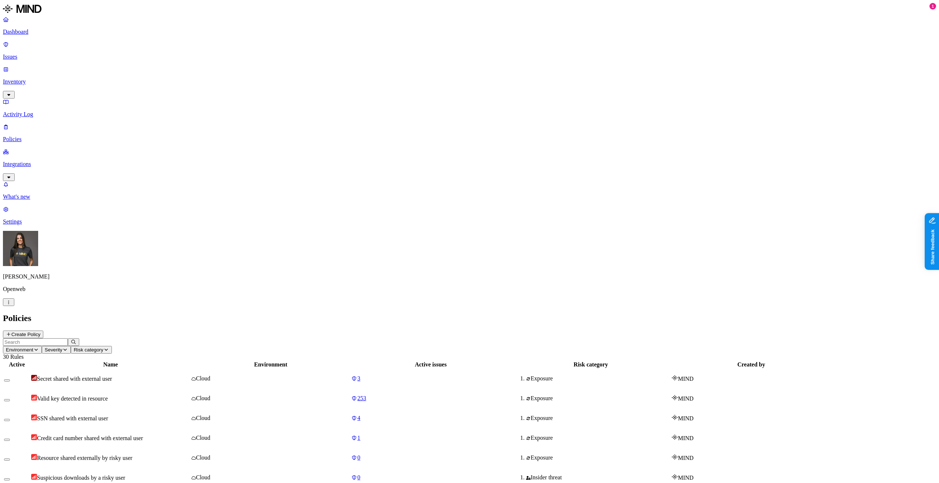
click at [69, 475] on html "Dashboard Issues Inventory Activity Log Policies Integrations What's new 1 Sett…" at bounding box center [469, 484] width 939 height 969
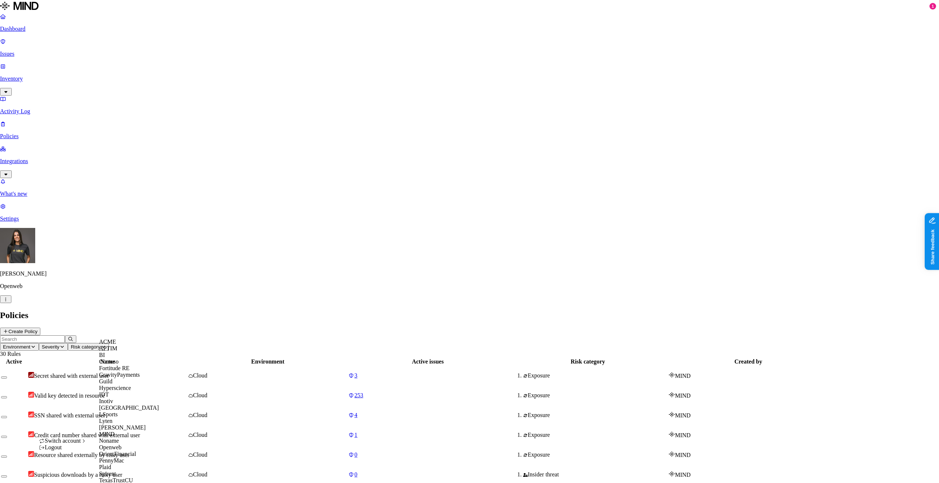
click at [120, 346] on div "ACME" at bounding box center [129, 342] width 60 height 7
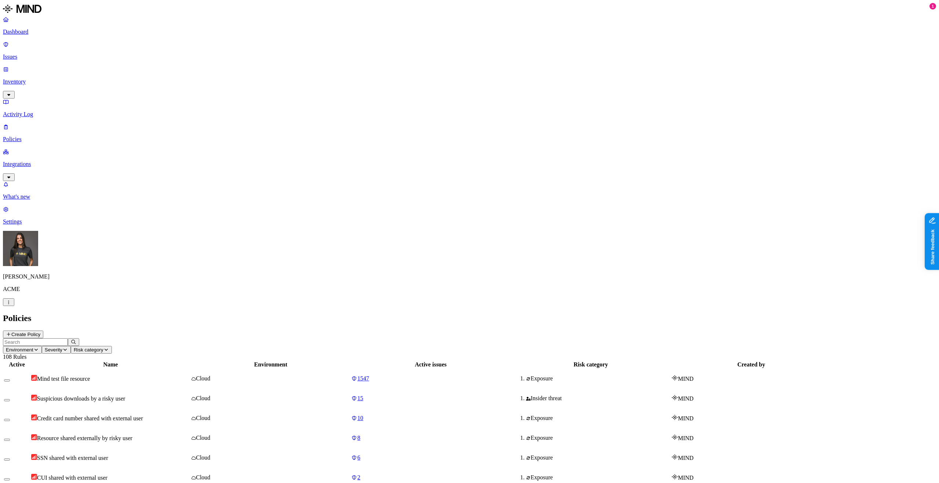
click at [112, 346] on button "Risk category" at bounding box center [91, 350] width 41 height 8
click at [62, 347] on span "Severity" at bounding box center [54, 350] width 18 height 6
click at [103, 347] on span "Risk category" at bounding box center [89, 350] width 30 height 6
click at [38, 349] on icon "button" at bounding box center [35, 350] width 3 height 2
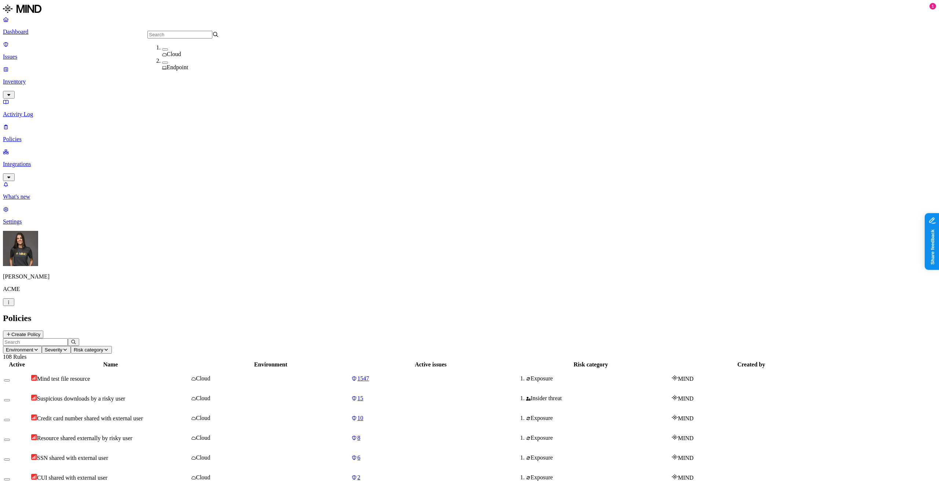
click at [193, 314] on h2 "Policies" at bounding box center [469, 319] width 933 height 10
click at [103, 347] on span "Risk category" at bounding box center [89, 350] width 30 height 6
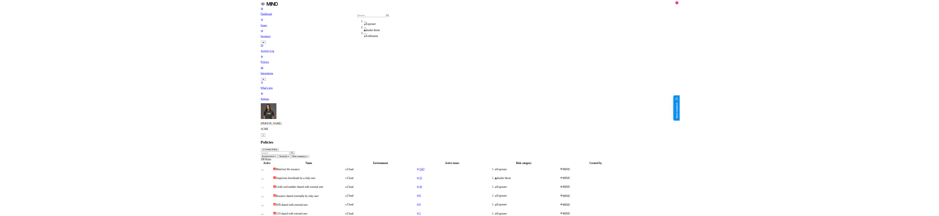
scroll to position [0, 0]
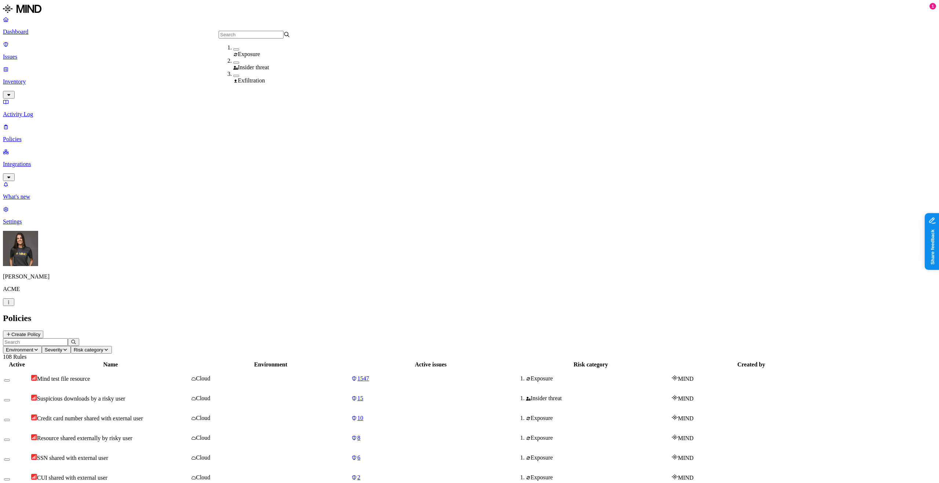
click at [257, 314] on h2 "Policies" at bounding box center [469, 319] width 933 height 10
click at [68, 339] on input "text" at bounding box center [35, 343] width 65 height 8
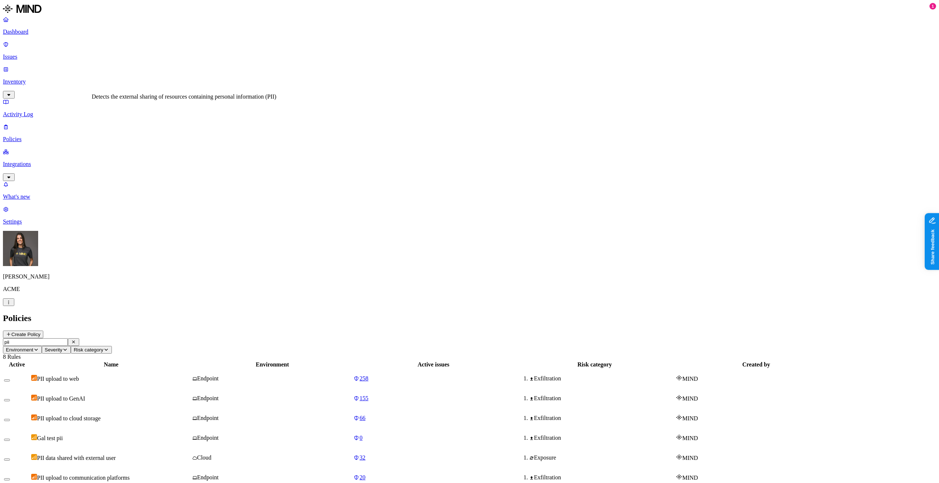
type input "pii"
click at [116, 455] on span "PII data shared with external user" at bounding box center [76, 458] width 79 height 6
click at [178, 435] on div "Gal test pii" at bounding box center [111, 438] width 160 height 7
click at [176, 449] on td "PII data shared with external user" at bounding box center [111, 458] width 161 height 19
click at [171, 435] on div "Gal test pii" at bounding box center [111, 438] width 160 height 7
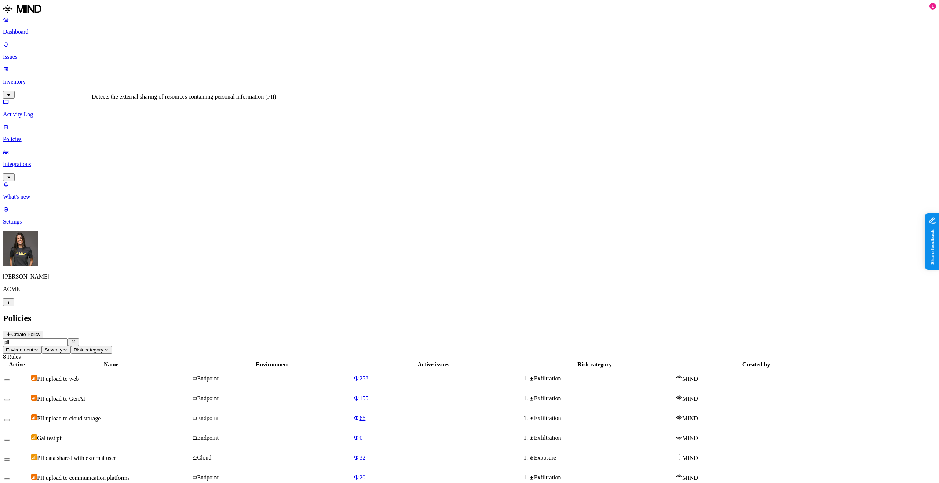
click at [116, 455] on span "PII data shared with external user" at bounding box center [76, 458] width 79 height 6
click at [33, 347] on span "Environment" at bounding box center [20, 350] width 28 height 6
click at [166, 54] on div "Cloud" at bounding box center [198, 54] width 72 height 7
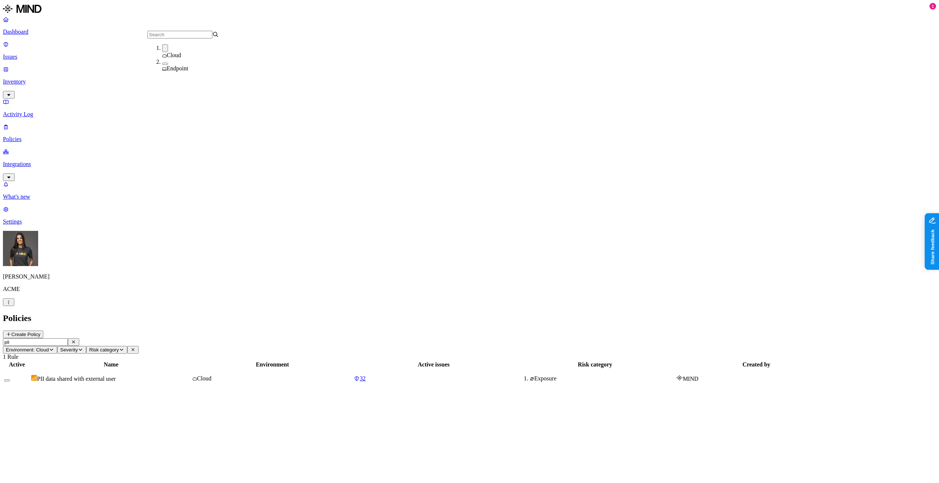
click at [321, 314] on h2 "Policies" at bounding box center [469, 319] width 933 height 10
click at [36, 78] on p "Inventory" at bounding box center [469, 81] width 933 height 7
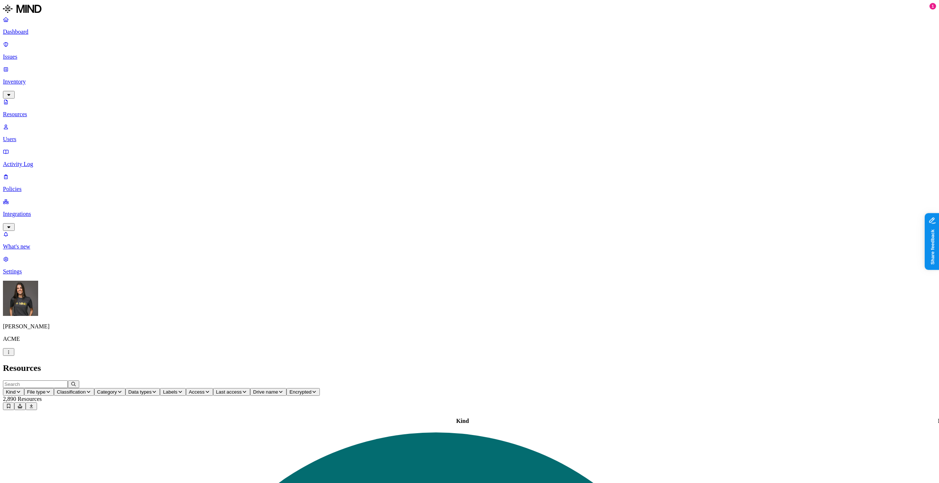
click at [152, 390] on span "Data types" at bounding box center [139, 393] width 23 height 6
type input "m"
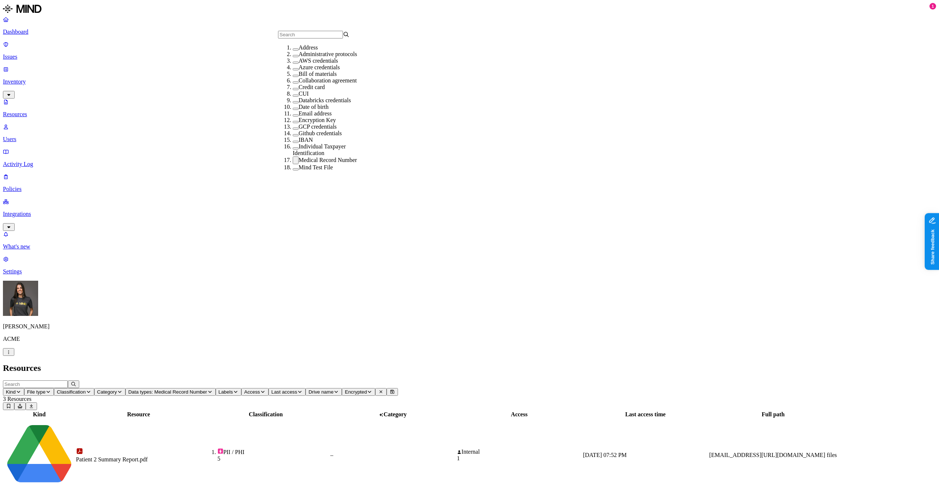
click at [367, 363] on h2 "Resources" at bounding box center [469, 368] width 933 height 10
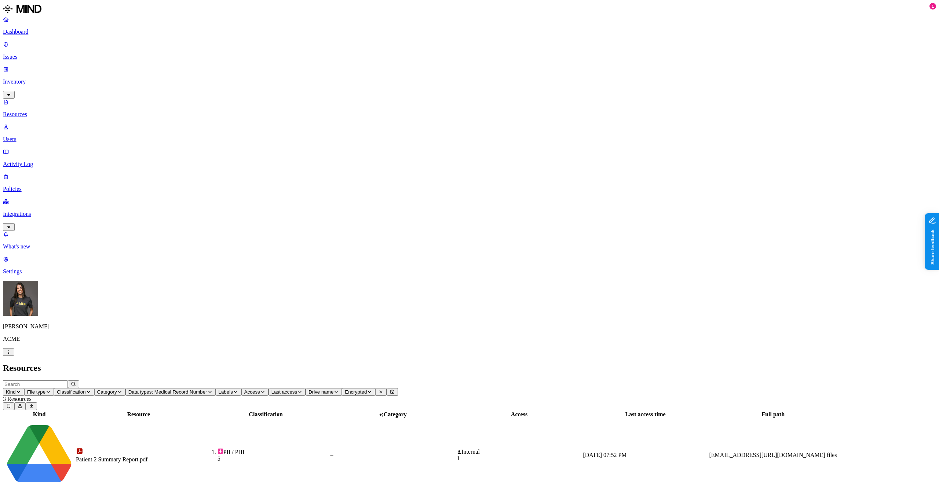
click at [441, 452] on div "–" at bounding box center [392, 455] width 125 height 7
